Goal: Information Seeking & Learning: Learn about a topic

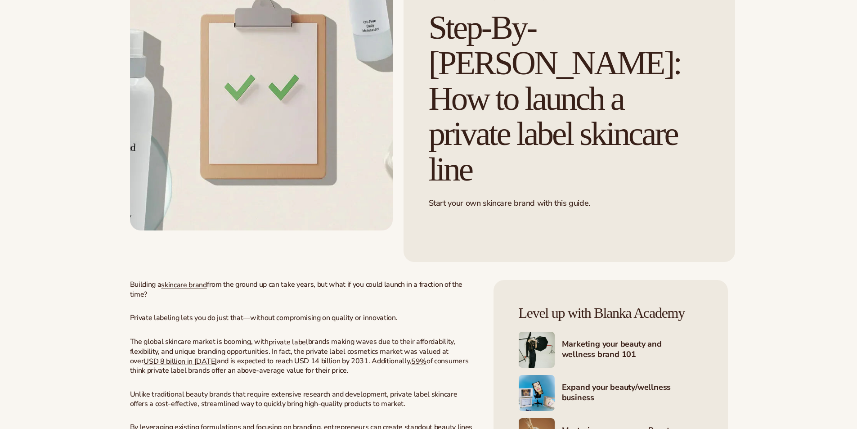
scroll to position [180, 0]
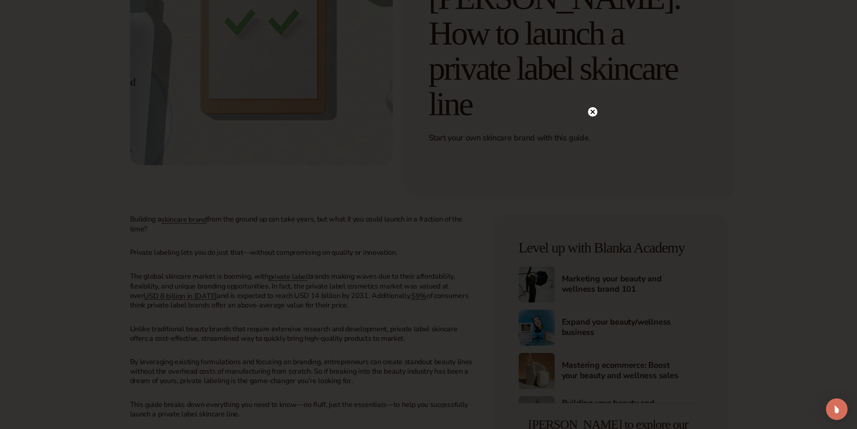
click at [590, 113] on circle at bounding box center [592, 111] width 9 height 9
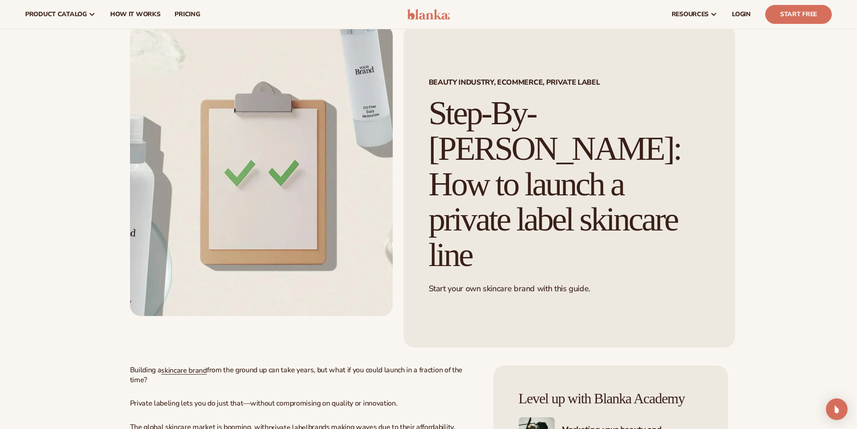
scroll to position [0, 0]
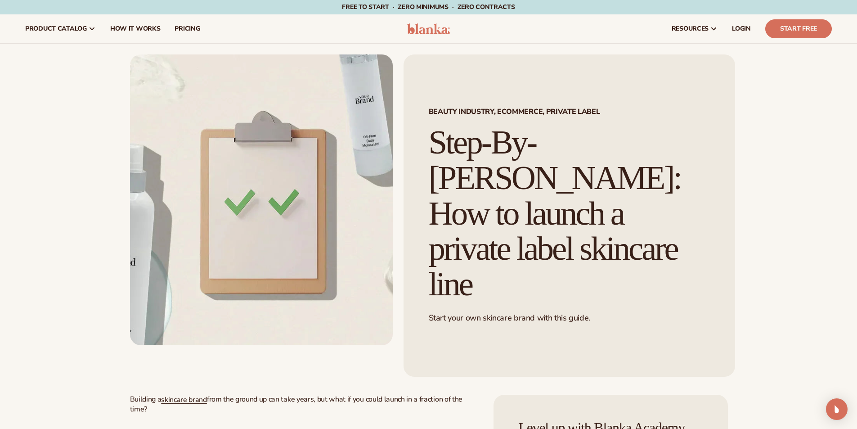
drag, startPoint x: 701, startPoint y: 225, endPoint x: 658, endPoint y: 237, distance: 43.7
drag, startPoint x: 658, startPoint y: 237, endPoint x: 86, endPoint y: 26, distance: 609.7
click at [86, 26] on link "product catalog" at bounding box center [60, 28] width 85 height 29
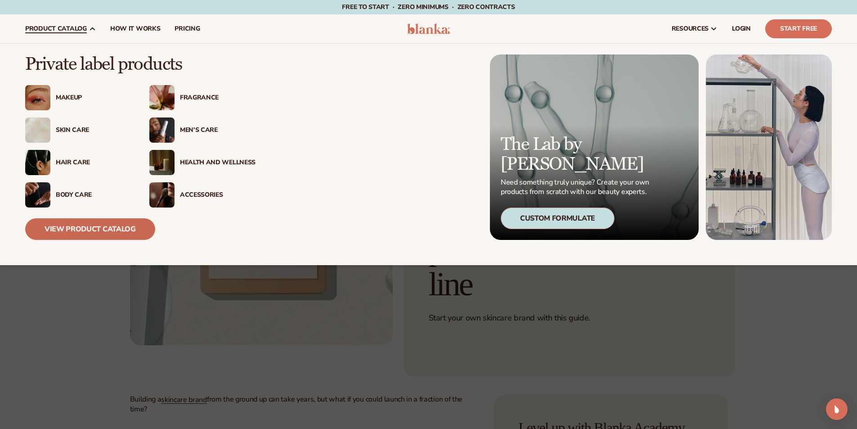
click at [104, 226] on link "View Product Catalog" at bounding box center [90, 229] width 130 height 22
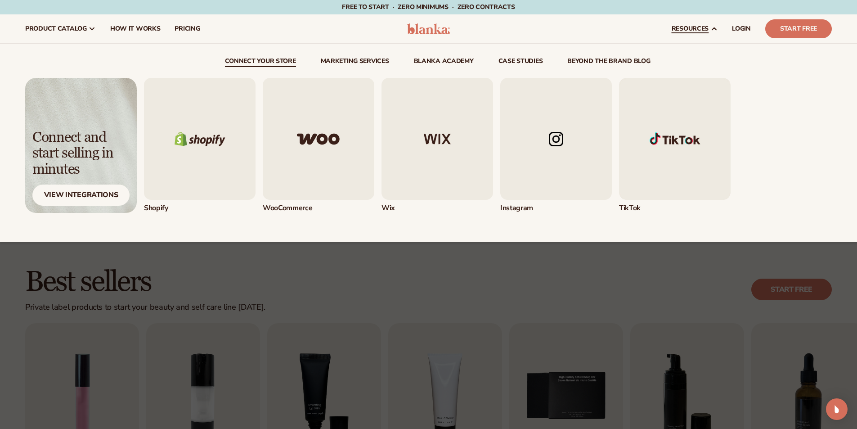
click at [706, 31] on span "resources" at bounding box center [689, 28] width 37 height 7
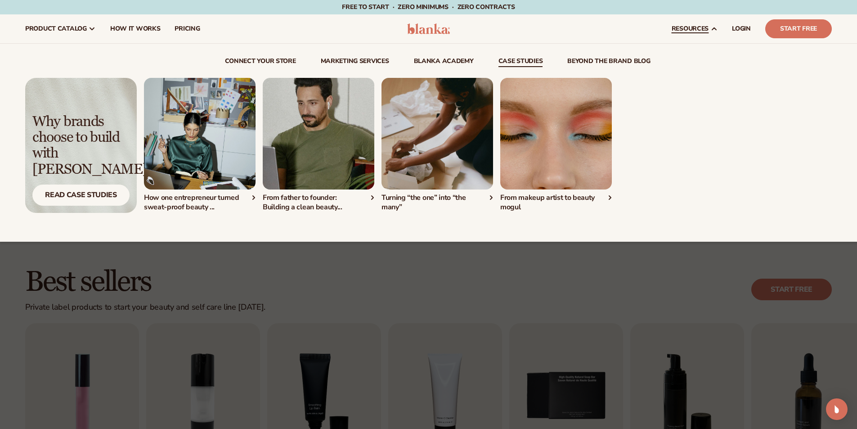
click at [430, 192] on div "Turning “the one” into “the many”" at bounding box center [437, 200] width 112 height 22
